Goal: Task Accomplishment & Management: Use online tool/utility

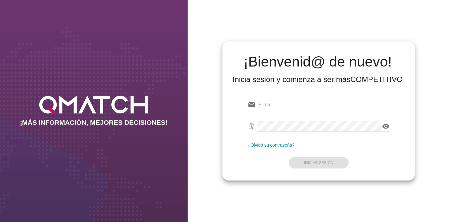
type input "[EMAIL_ADDRESS][PERSON_NAME][DOMAIN_NAME]"
click at [312, 165] on form "email [EMAIL_ADDRESS][PERSON_NAME][DOMAIN_NAME] fingerprint visibility ¿Olvidó …" at bounding box center [319, 133] width 142 height 75
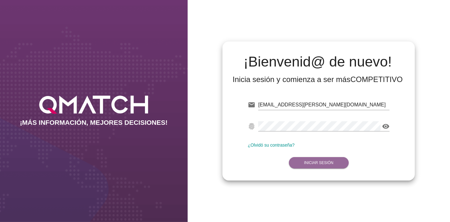
click at [312, 165] on strong "Iniciar Sesión" at bounding box center [318, 163] width 29 height 4
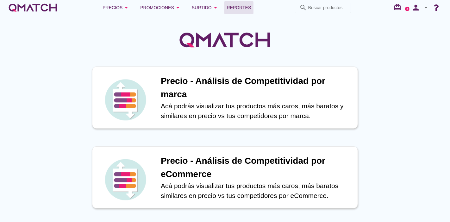
click at [246, 13] on link "Reportes" at bounding box center [238, 7] width 29 height 13
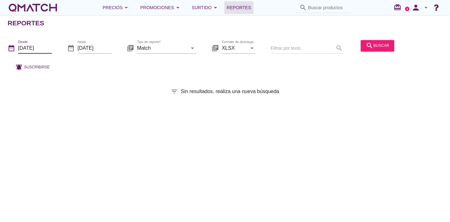
click at [28, 44] on input "[DATE]" at bounding box center [35, 48] width 34 height 10
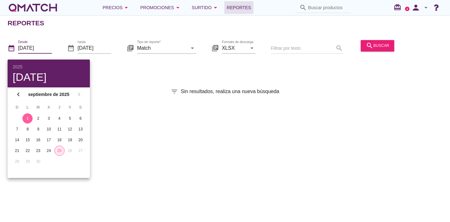
click at [58, 150] on div "25" at bounding box center [59, 151] width 9 height 6
type input "[DATE]"
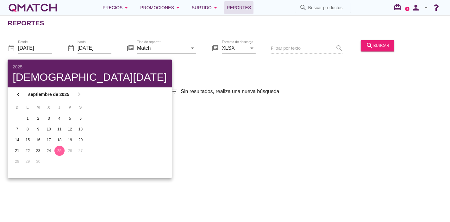
click at [83, 144] on td "20" at bounding box center [81, 140] width 10 height 10
click at [126, 132] on div "Reportes date_range Desde [DATE] date_range hasta [DATE] library_books Tipo de …" at bounding box center [225, 118] width 450 height 207
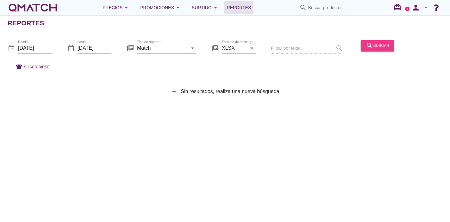
click at [376, 46] on div "search buscar" at bounding box center [377, 46] width 23 height 8
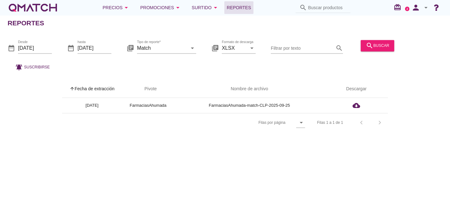
click at [247, 180] on div "Reportes date_range Desde [DATE] date_range hasta [DATE] library_books Tipo de …" at bounding box center [225, 118] width 450 height 207
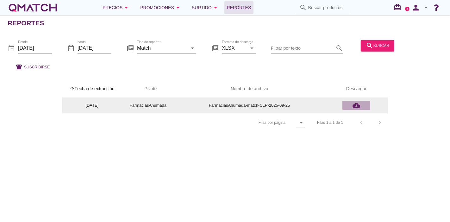
click at [362, 101] on button "cloud_download" at bounding box center [357, 105] width 28 height 9
